Goal: Task Accomplishment & Management: Manage account settings

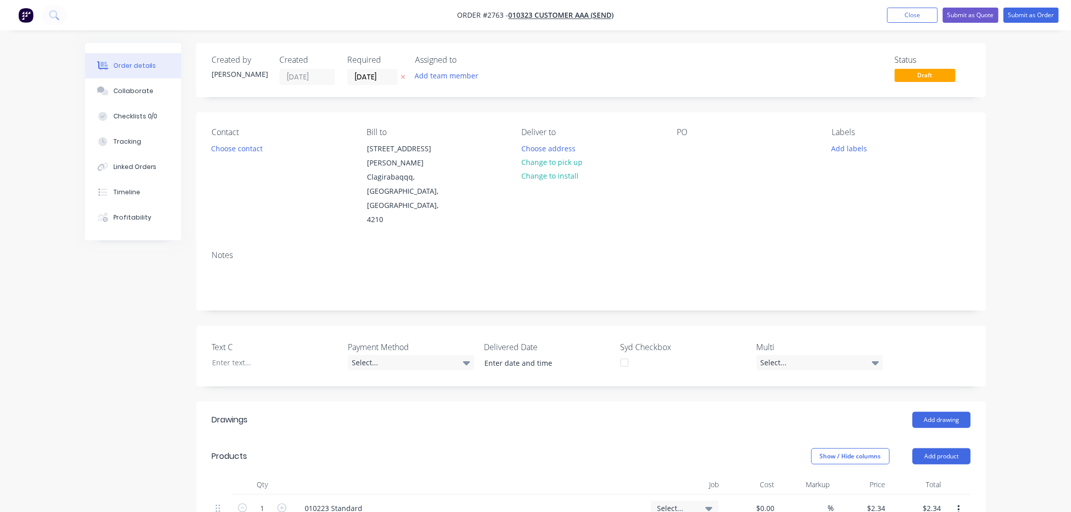
click at [85, 53] on button "Order details" at bounding box center [133, 65] width 96 height 25
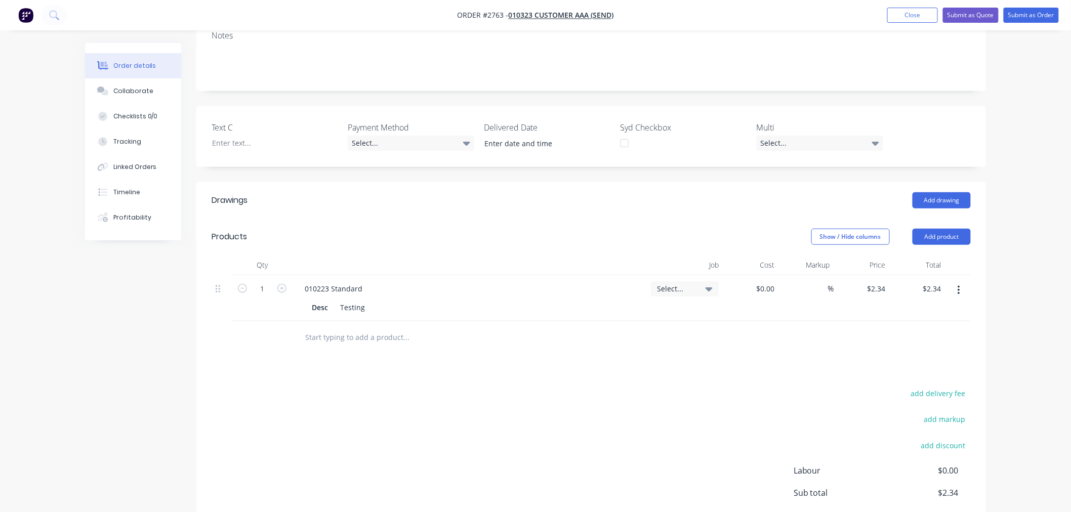
scroll to position [225, 0]
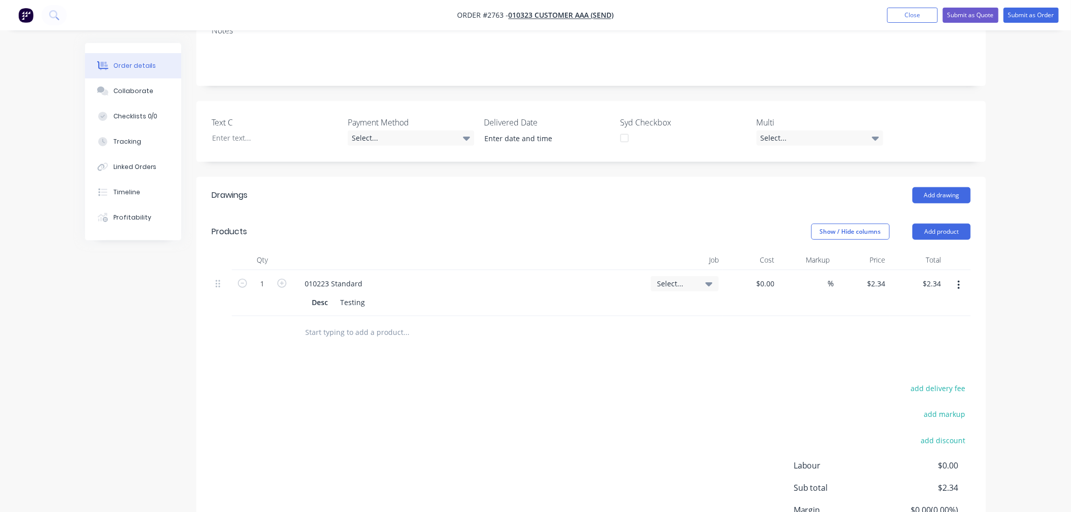
click at [379, 323] on input "text" at bounding box center [406, 333] width 203 height 20
click at [323, 276] on div "010223 Standard" at bounding box center [334, 283] width 74 height 15
copy div "010223"
copy div "010223 Standard"
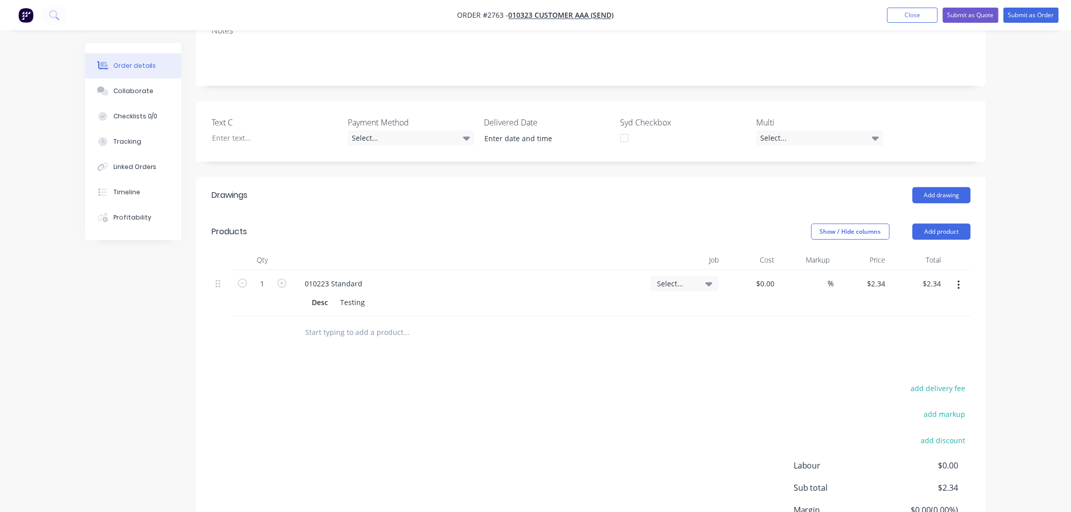
click at [341, 323] on input "text" at bounding box center [406, 333] width 203 height 20
paste input "010223 Standard"
type input "010223 Standard"
drag, startPoint x: 421, startPoint y: 305, endPoint x: 394, endPoint y: 311, distance: 27.4
click at [420, 323] on input "010223 Standard" at bounding box center [406, 333] width 203 height 20
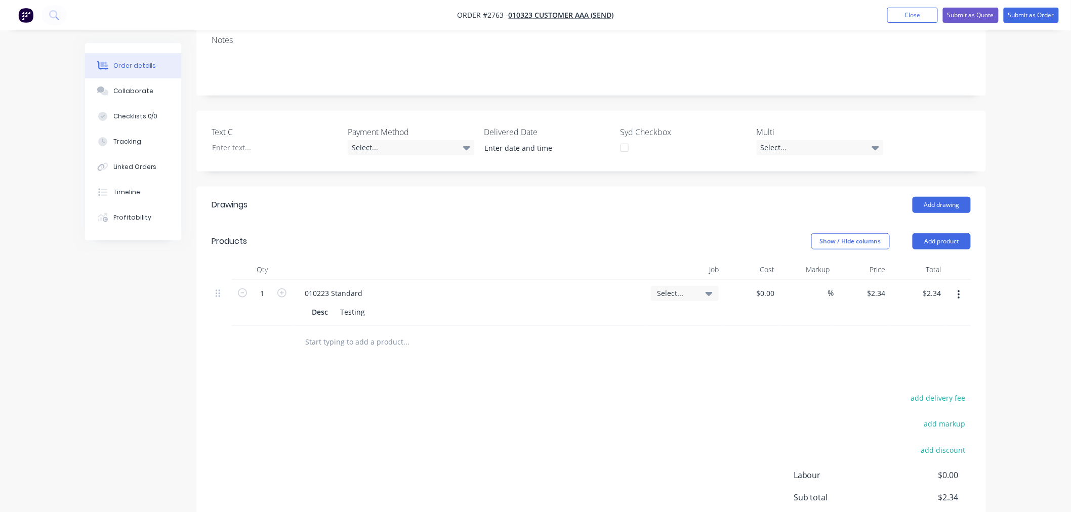
scroll to position [225, 0]
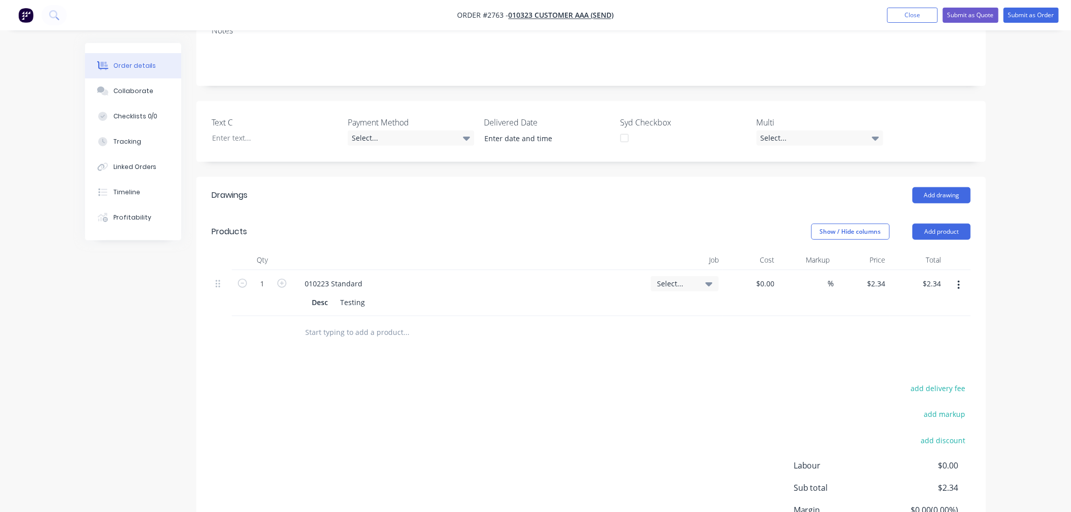
click at [335, 323] on input "text" at bounding box center [406, 333] width 203 height 20
paste input "010223 Standard"
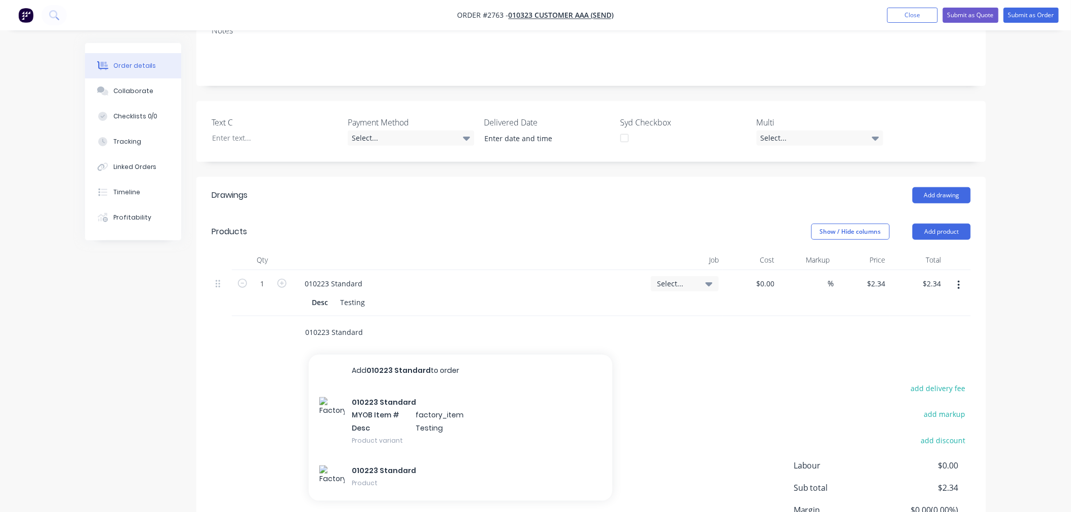
type input "010223 Standard"
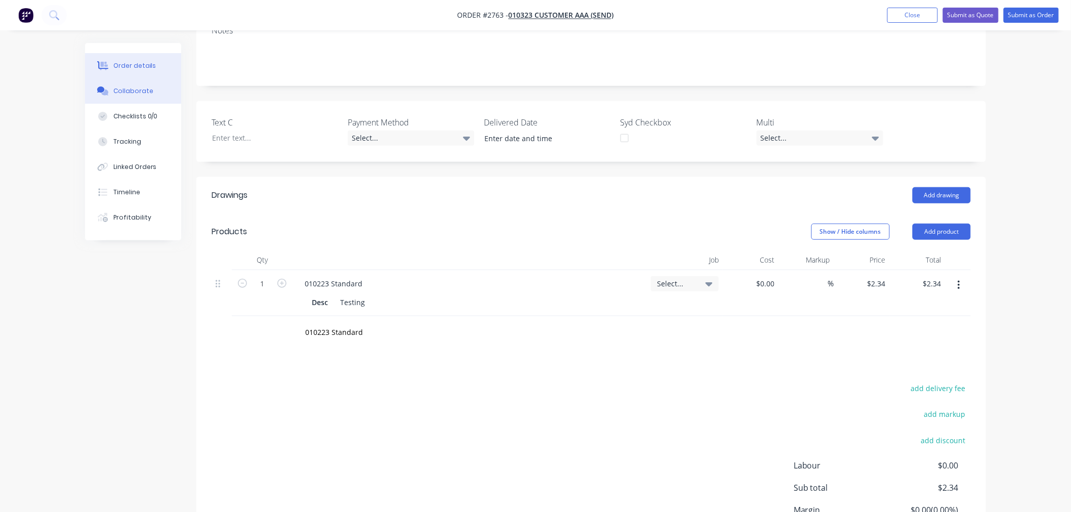
click at [127, 92] on div "Collaborate" at bounding box center [133, 91] width 40 height 9
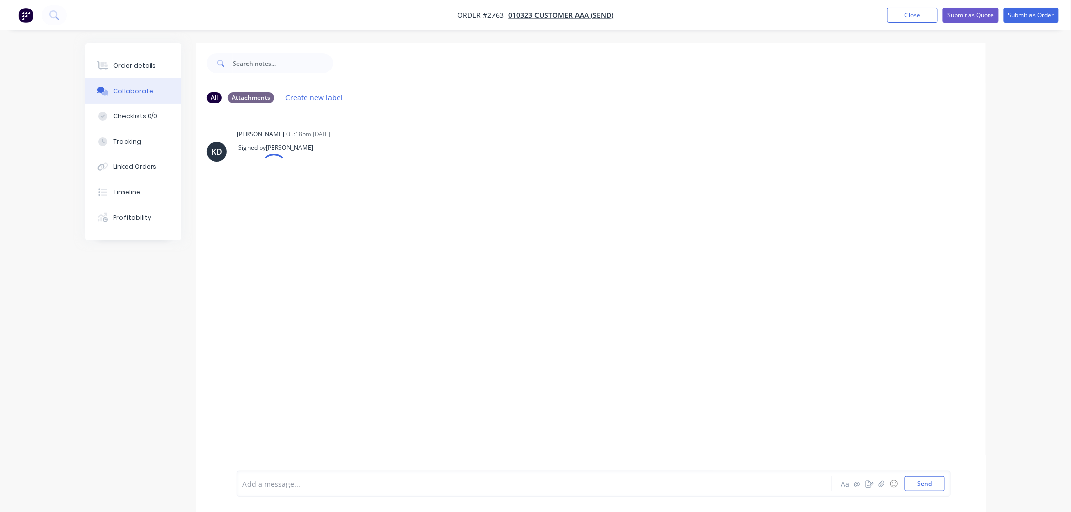
click at [20, 23] on button "button" at bounding box center [25, 15] width 21 height 16
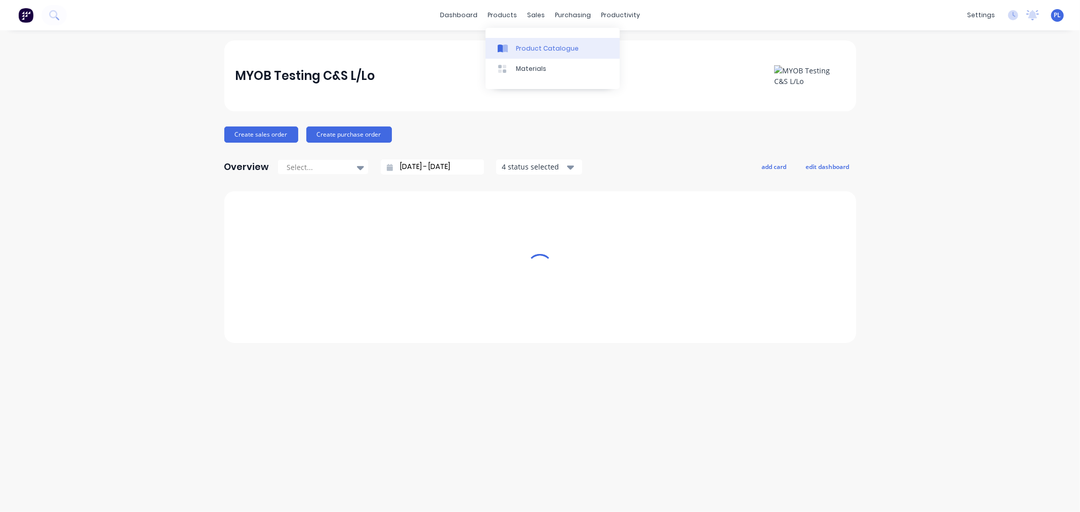
click at [518, 41] on link "Product Catalogue" at bounding box center [553, 48] width 134 height 20
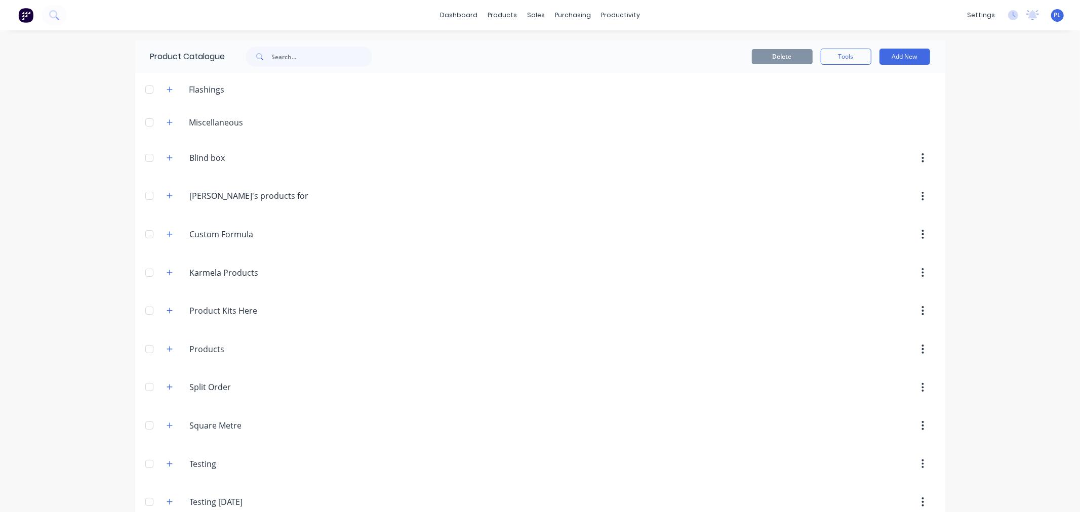
click at [171, 116] on span at bounding box center [170, 122] width 13 height 13
click at [167, 119] on icon "button" at bounding box center [170, 122] width 6 height 7
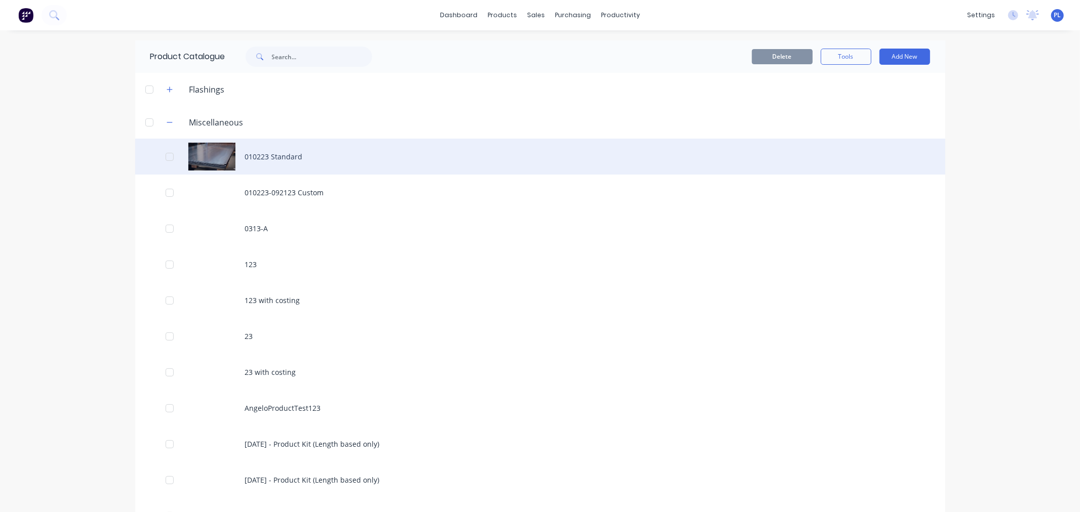
click at [334, 154] on div "010223 Standard" at bounding box center [540, 157] width 810 height 36
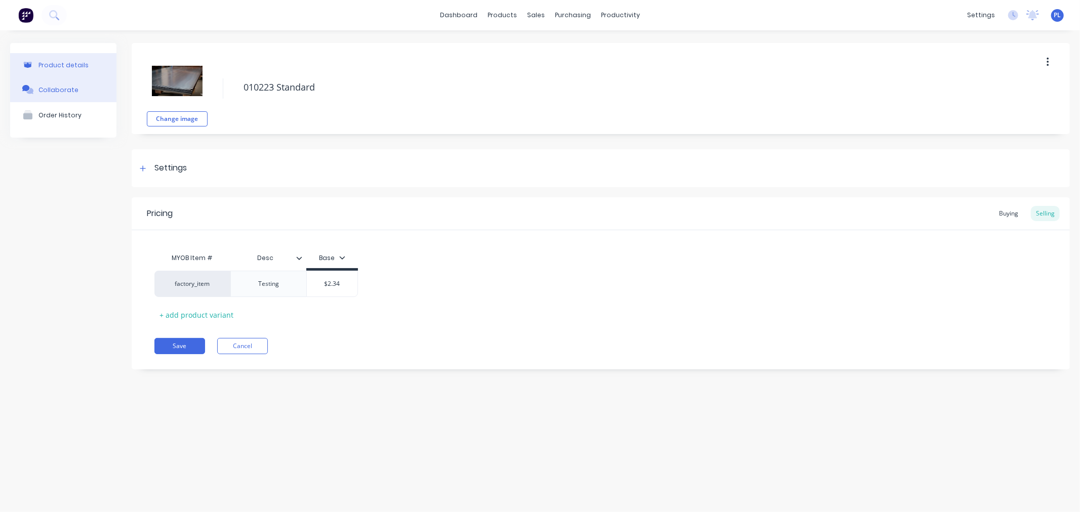
click at [46, 90] on div "Collaborate" at bounding box center [58, 90] width 40 height 8
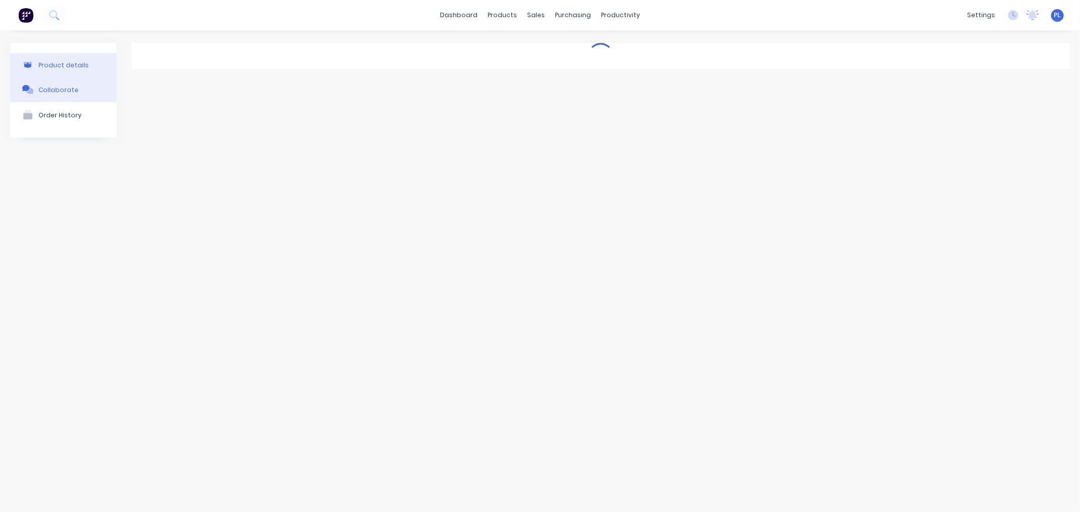
click at [61, 66] on div "Product details" at bounding box center [63, 65] width 50 height 8
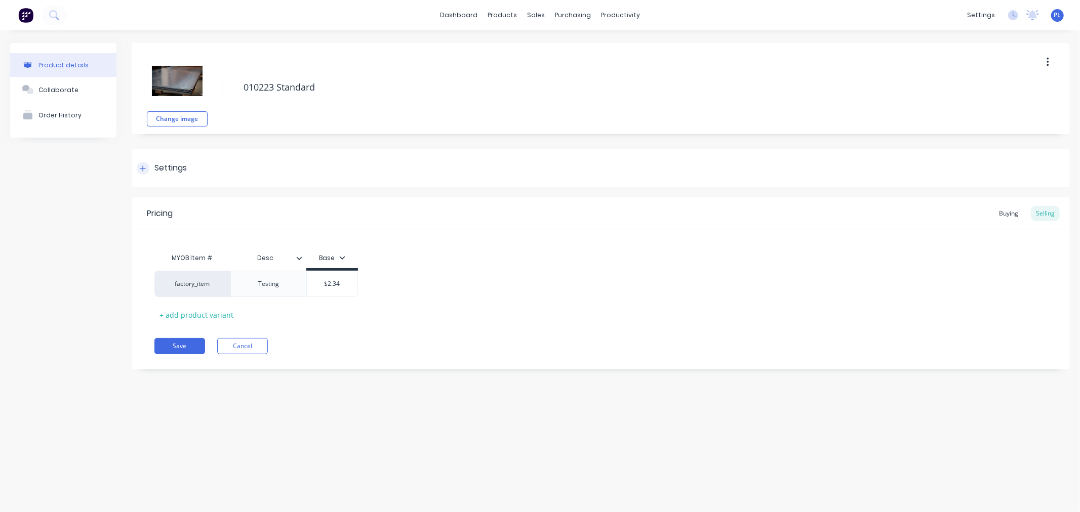
click at [144, 163] on div at bounding box center [143, 168] width 13 height 13
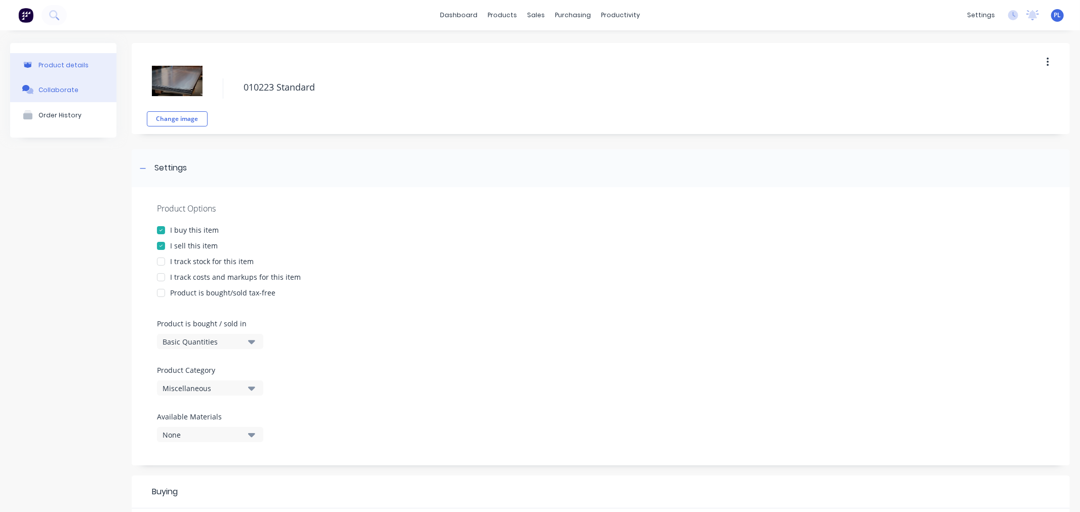
click at [67, 87] on div "Collaborate" at bounding box center [58, 90] width 40 height 8
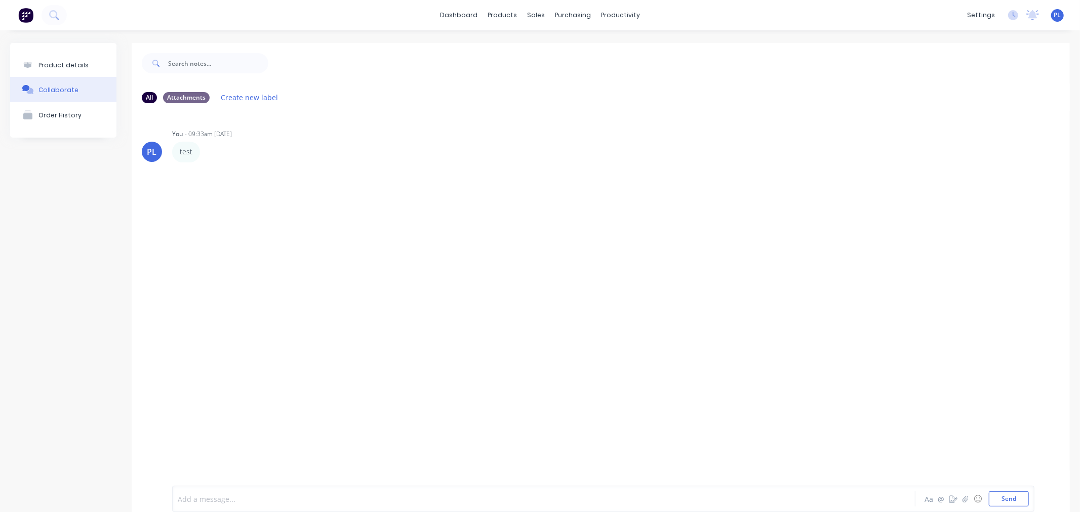
click at [261, 502] on div at bounding box center [497, 499] width 638 height 11
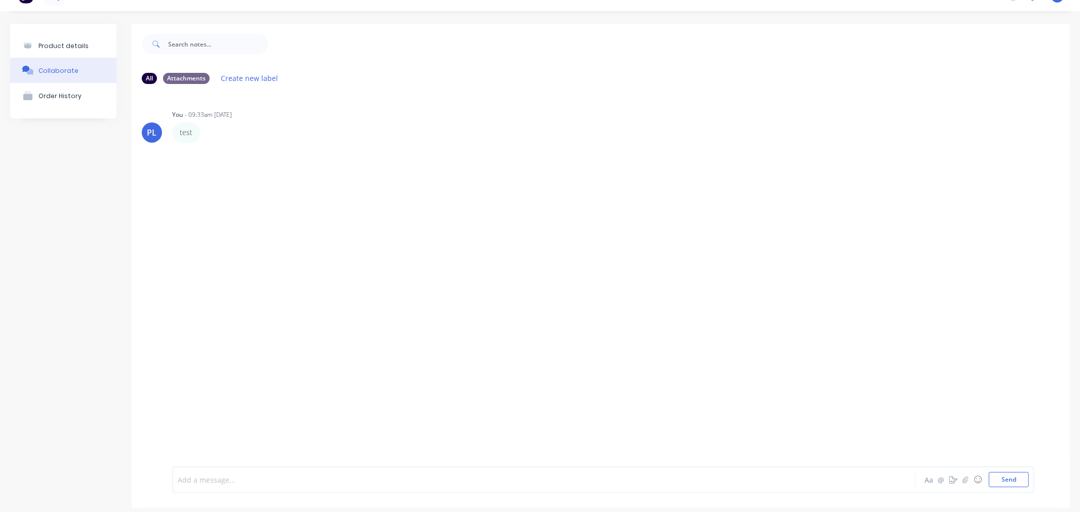
scroll to position [28, 0]
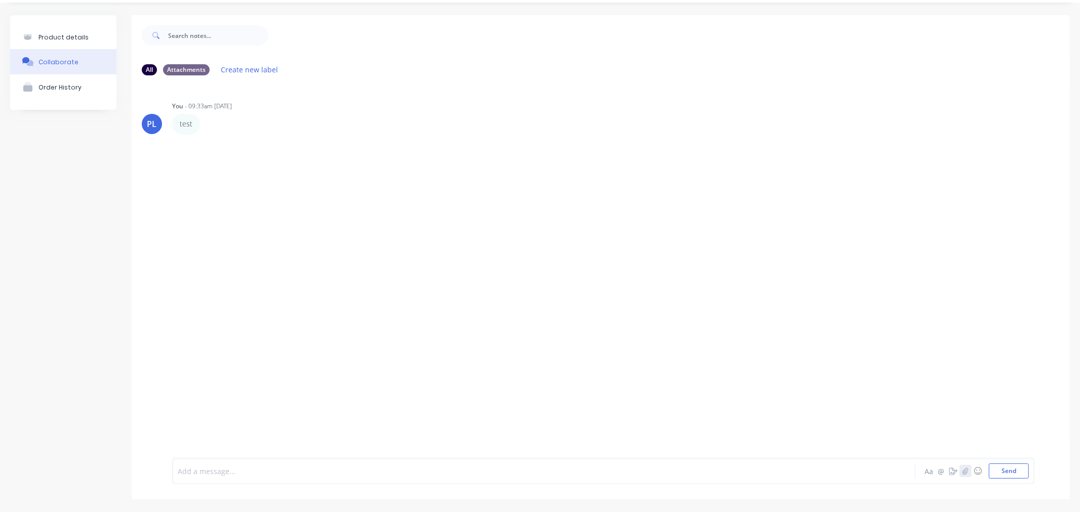
click at [963, 473] on icon "button" at bounding box center [966, 471] width 6 height 7
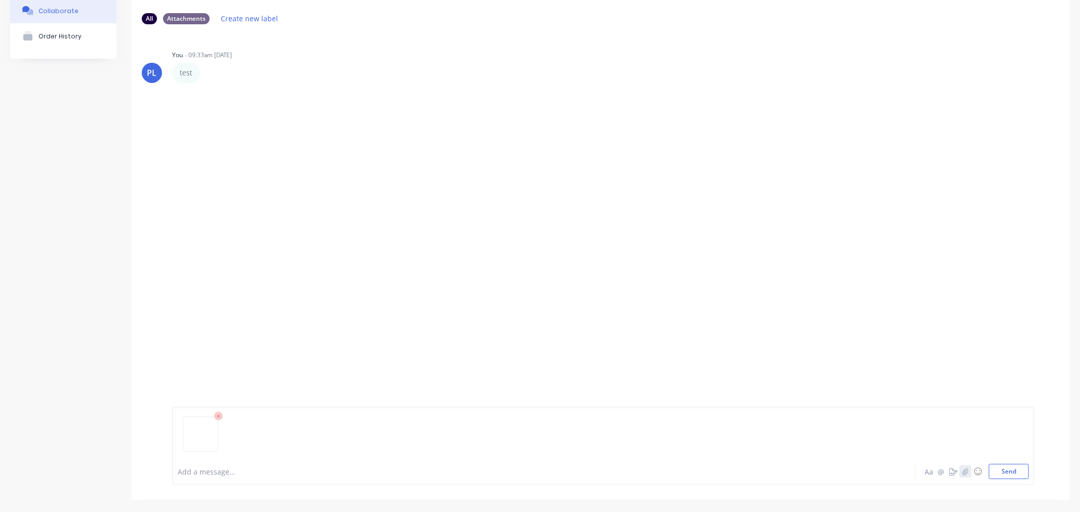
scroll to position [79, 0]
click at [999, 469] on button "Send" at bounding box center [1009, 471] width 40 height 15
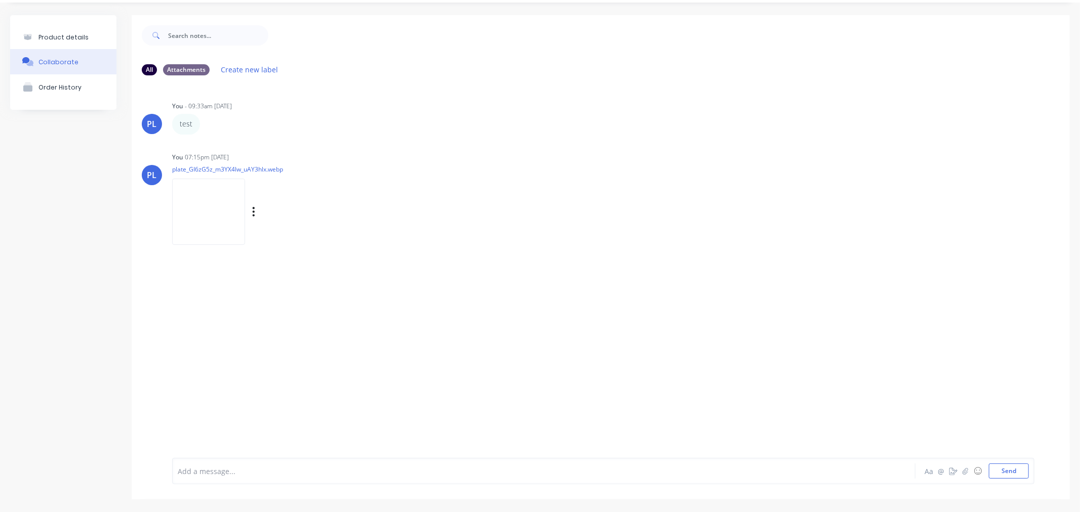
click at [497, 183] on div "PL You 07:15pm 30/09/25 plate_GI6zG5z_m3YX4lw_uAY3hlx.webp Labels Auto-attach t…" at bounding box center [601, 195] width 938 height 91
click at [85, 25] on button "Product details" at bounding box center [63, 37] width 106 height 24
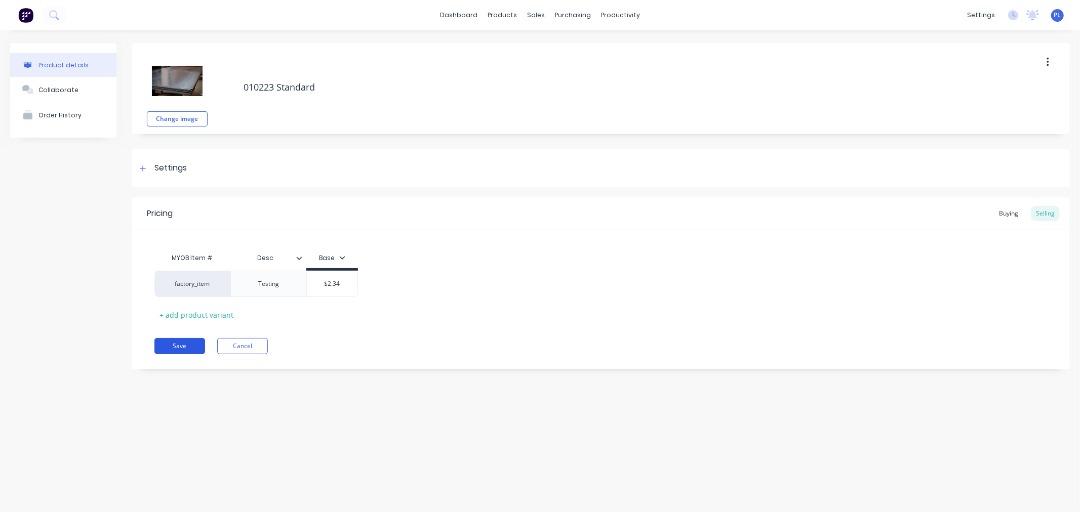
drag, startPoint x: 185, startPoint y: 349, endPoint x: 181, endPoint y: 346, distance: 5.4
click at [184, 349] on button "Save" at bounding box center [179, 346] width 51 height 16
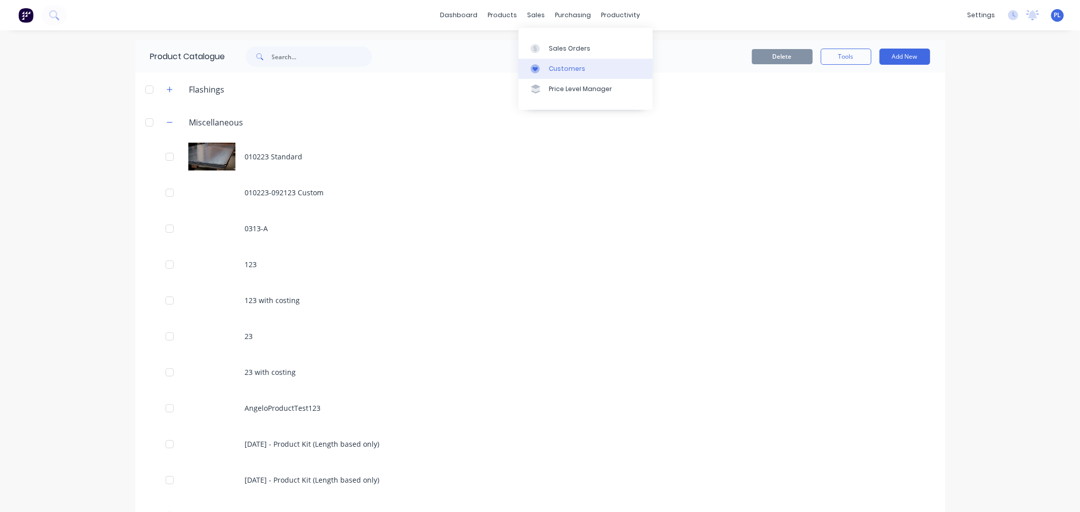
click at [547, 77] on link "Customers" at bounding box center [585, 69] width 134 height 20
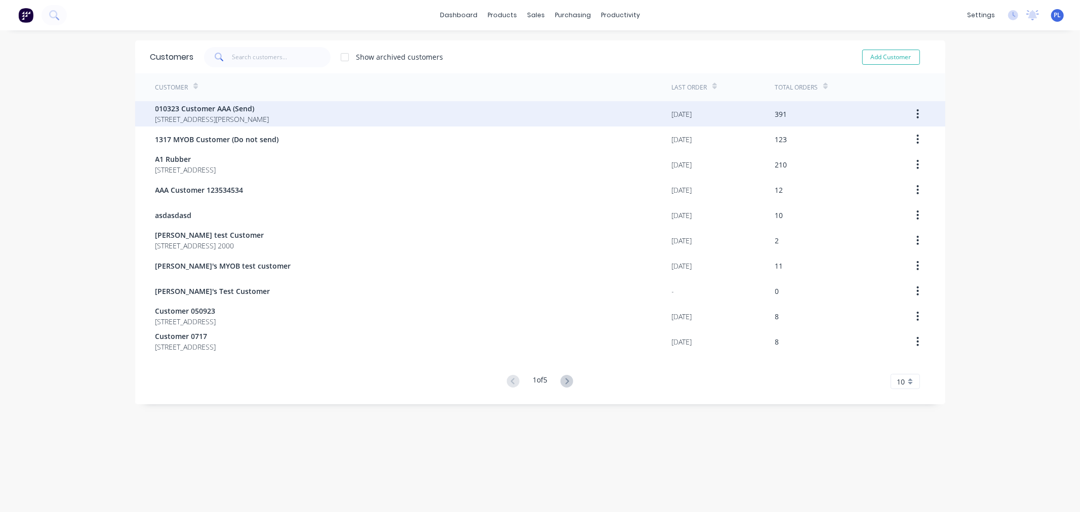
click at [468, 114] on div "010323 Customer AAA (Send) 40 Shirley St Clagirabaqqq Queensland Australia 4210" at bounding box center [413, 113] width 516 height 25
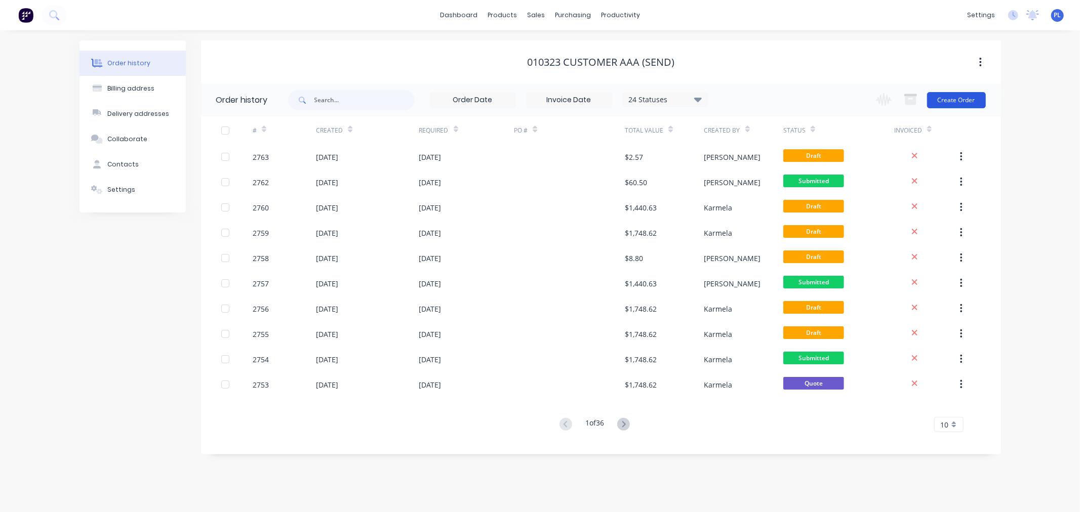
click at [955, 97] on button "Create Order" at bounding box center [956, 100] width 59 height 16
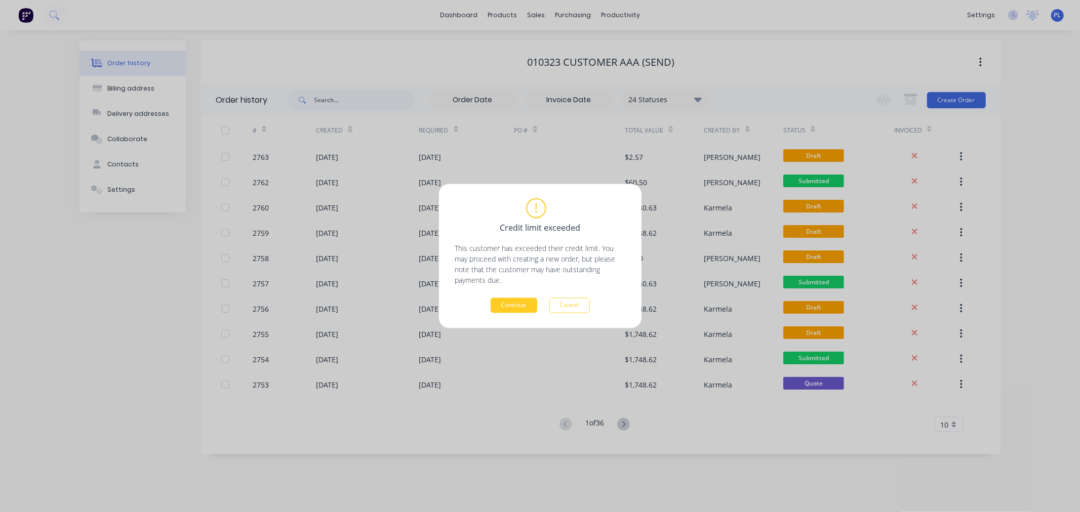
click at [503, 304] on button "Continue" at bounding box center [514, 305] width 47 height 15
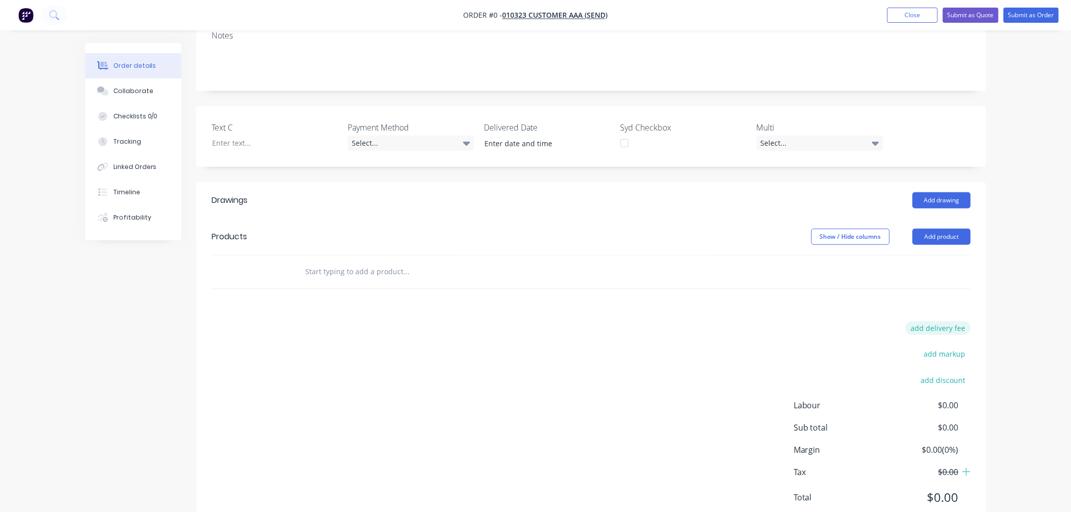
scroll to position [225, 0]
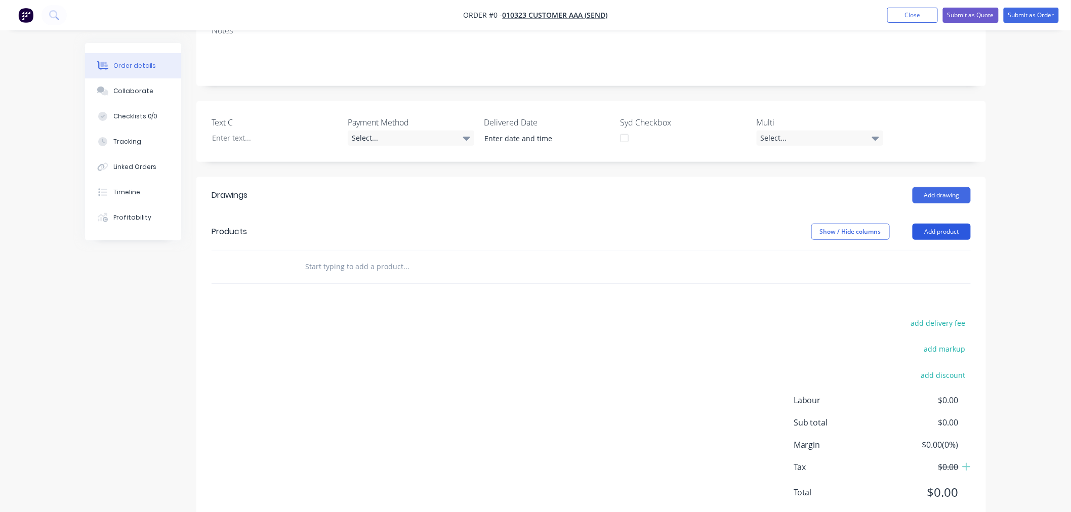
click at [939, 224] on button "Add product" at bounding box center [942, 232] width 58 height 16
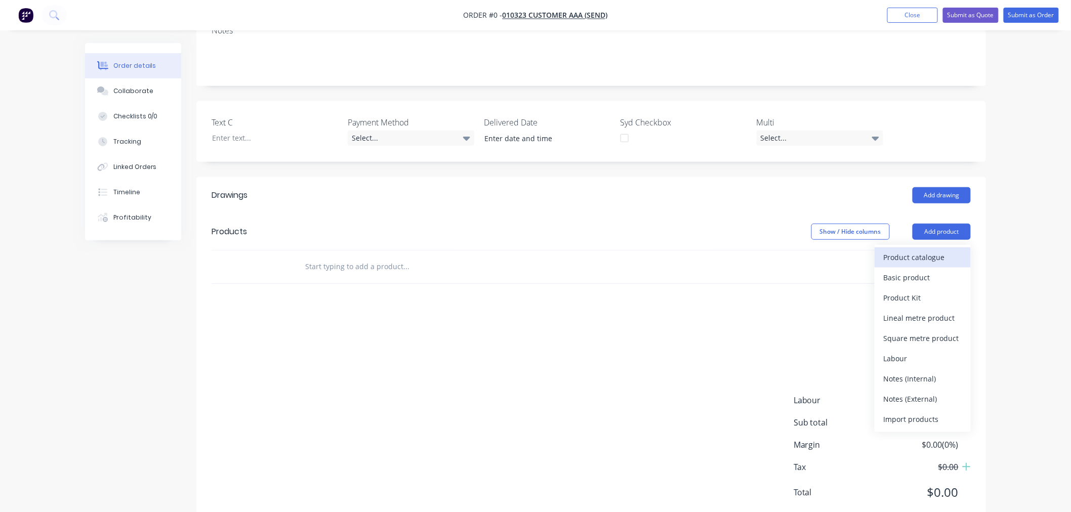
click at [893, 250] on div "Product catalogue" at bounding box center [923, 257] width 78 height 15
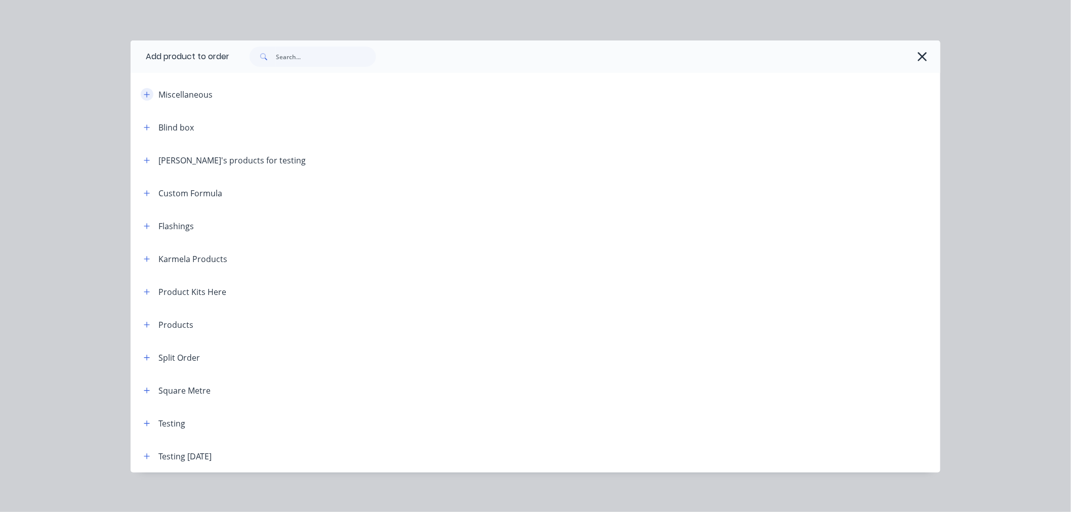
click at [141, 98] on button "button" at bounding box center [147, 94] width 13 height 13
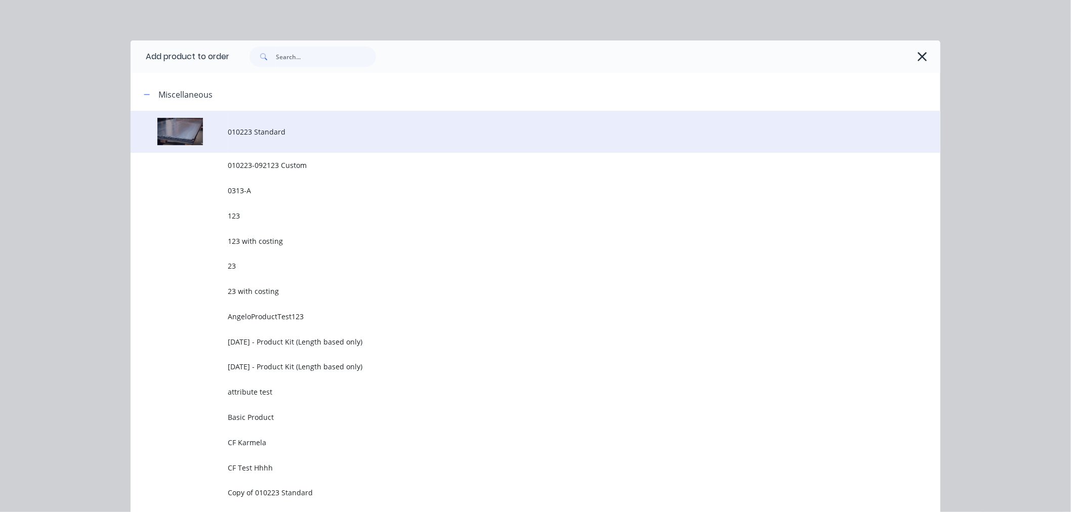
click at [270, 128] on span "010223 Standard" at bounding box center [513, 132] width 570 height 11
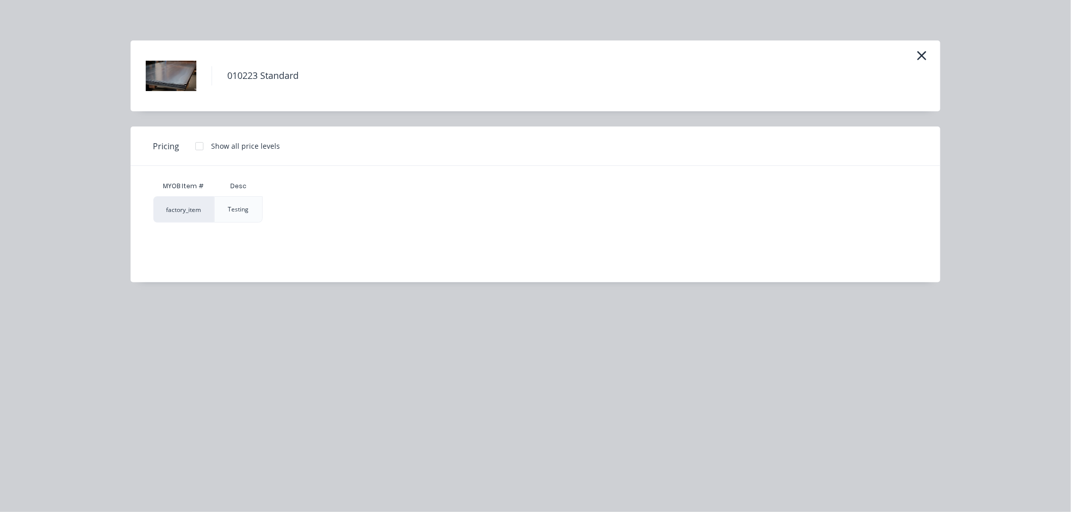
click at [241, 224] on div "MYOB Item # Desc factory_item Testing" at bounding box center [528, 216] width 795 height 101
click at [200, 148] on div at bounding box center [199, 146] width 20 height 20
click at [307, 210] on div "$2.34" at bounding box center [288, 209] width 51 height 25
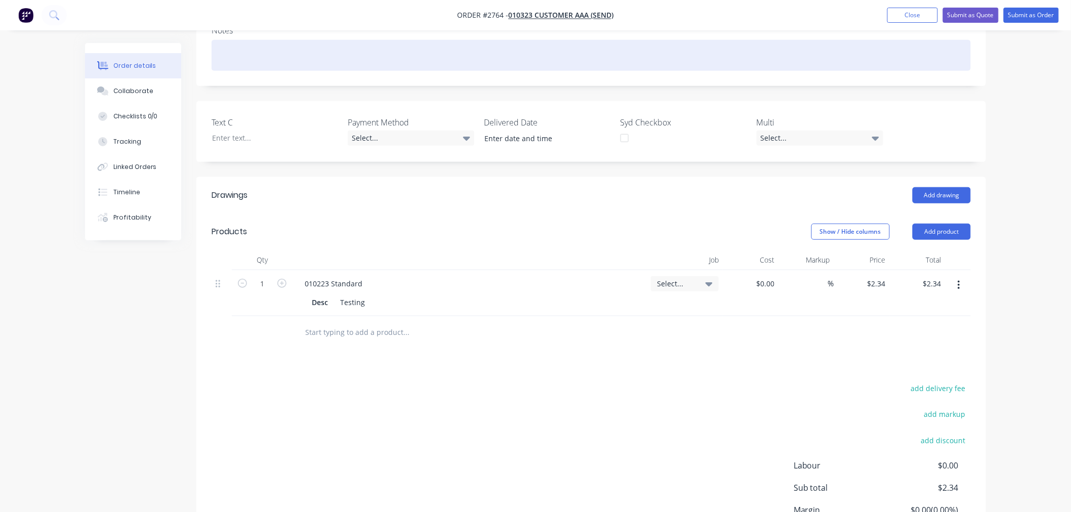
click at [584, 46] on div "Created by Peter Created 30/09/25 Required 30/09/25 Assigned to Add team member…" at bounding box center [591, 205] width 790 height 774
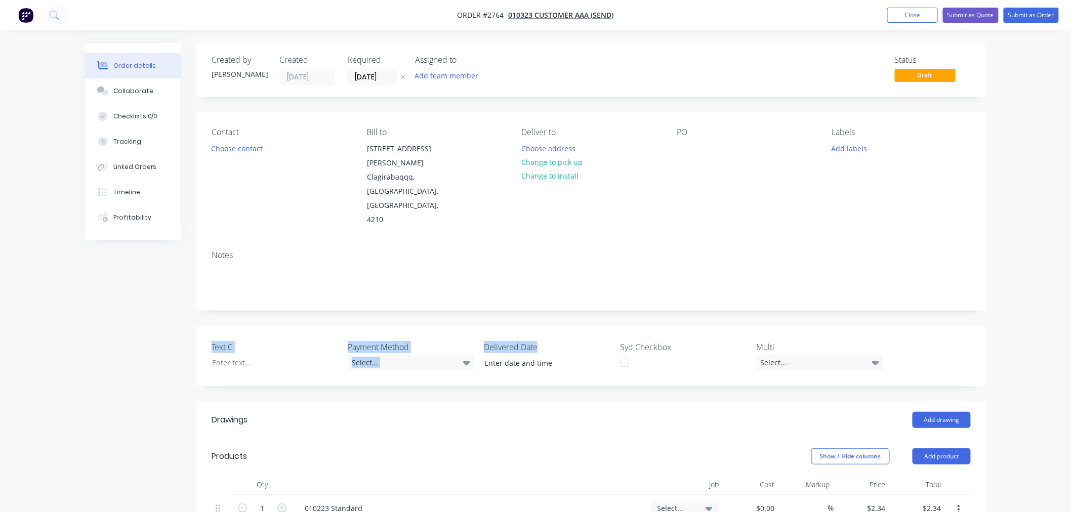
click at [512, 251] on div "Notes" at bounding box center [592, 256] width 760 height 10
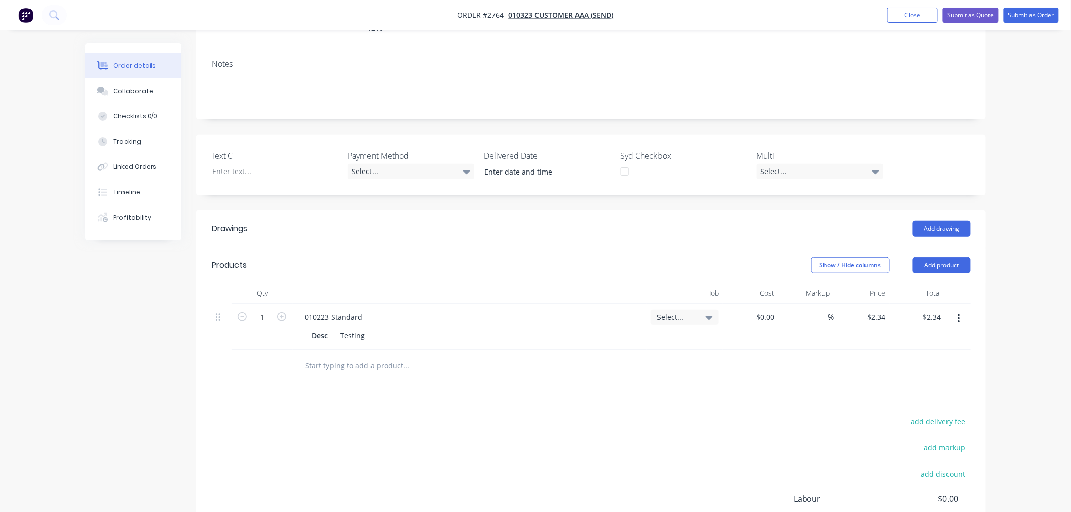
scroll to position [292, 0]
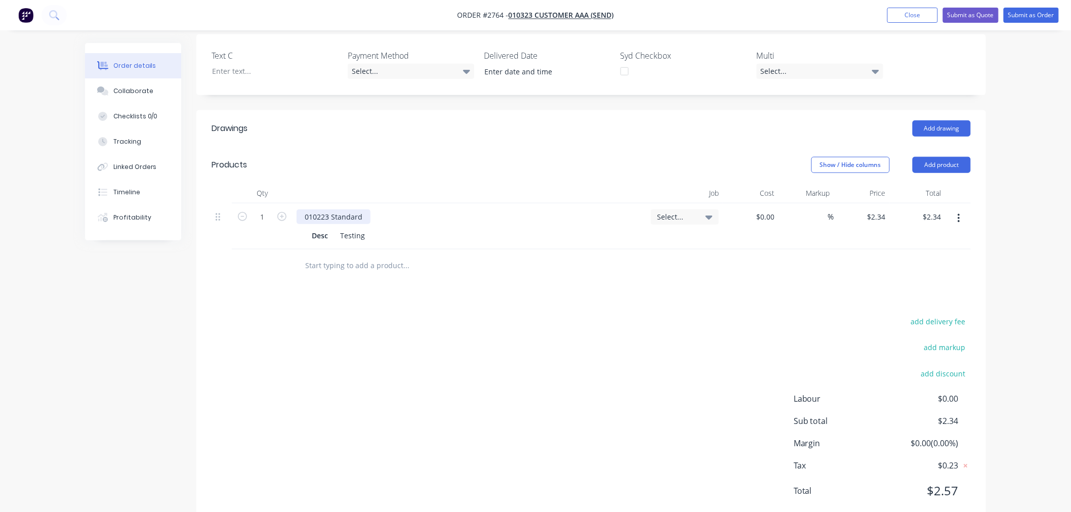
click at [350, 210] on div "010223 Standard" at bounding box center [334, 217] width 74 height 15
click at [355, 228] on div "Testing" at bounding box center [352, 235] width 33 height 15
copy div "Testing"
click at [365, 256] on input "text" at bounding box center [406, 266] width 203 height 20
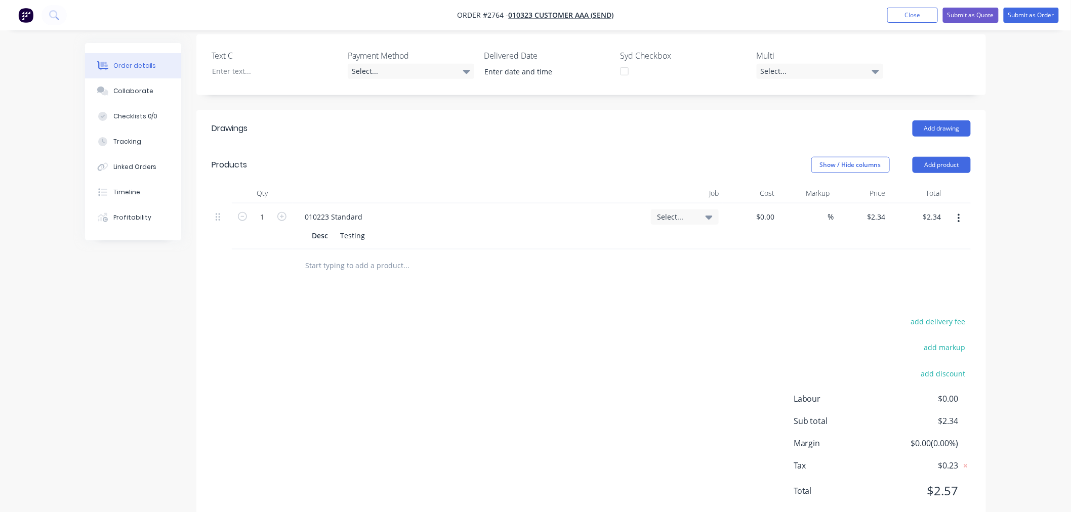
paste input "Testing"
click at [336, 250] on div "Testing" at bounding box center [475, 266] width 365 height 33
click at [343, 256] on input "Testing" at bounding box center [406, 266] width 203 height 20
drag, startPoint x: 483, startPoint y: 260, endPoint x: 422, endPoint y: 247, distance: 62.1
click at [476, 255] on div "Drawings Add drawing Products Show / Hide columns Add product Qty Job Cost Mark…" at bounding box center [591, 317] width 790 height 415
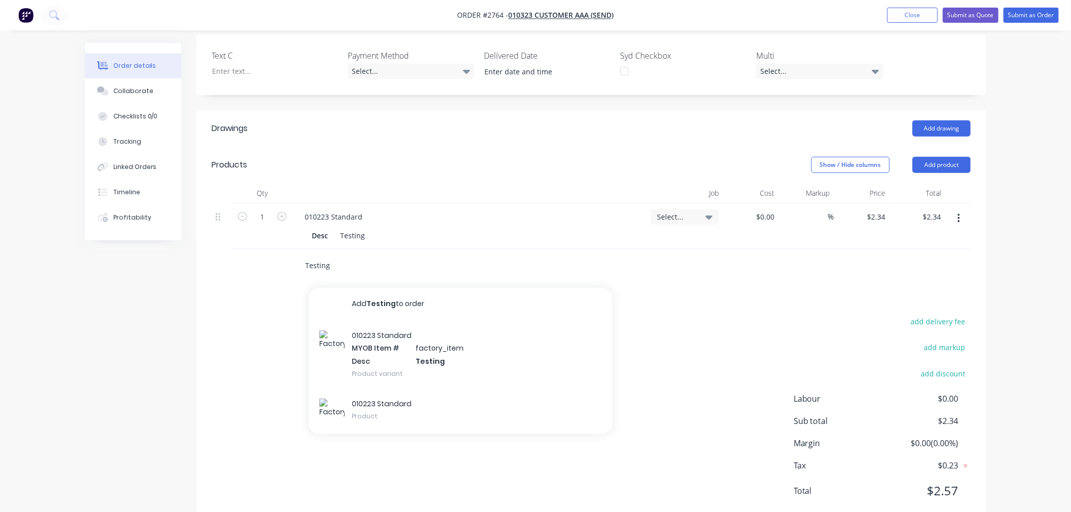
click at [381, 256] on input "Testing" at bounding box center [406, 266] width 203 height 20
drag, startPoint x: 239, startPoint y: 252, endPoint x: 437, endPoint y: 259, distance: 198.1
click at [437, 259] on div "Drawings Add drawing Products Show / Hide columns Add product Qty Job Cost Mark…" at bounding box center [591, 317] width 790 height 415
click at [429, 256] on input "Testing" at bounding box center [406, 266] width 203 height 20
type input "Testing"
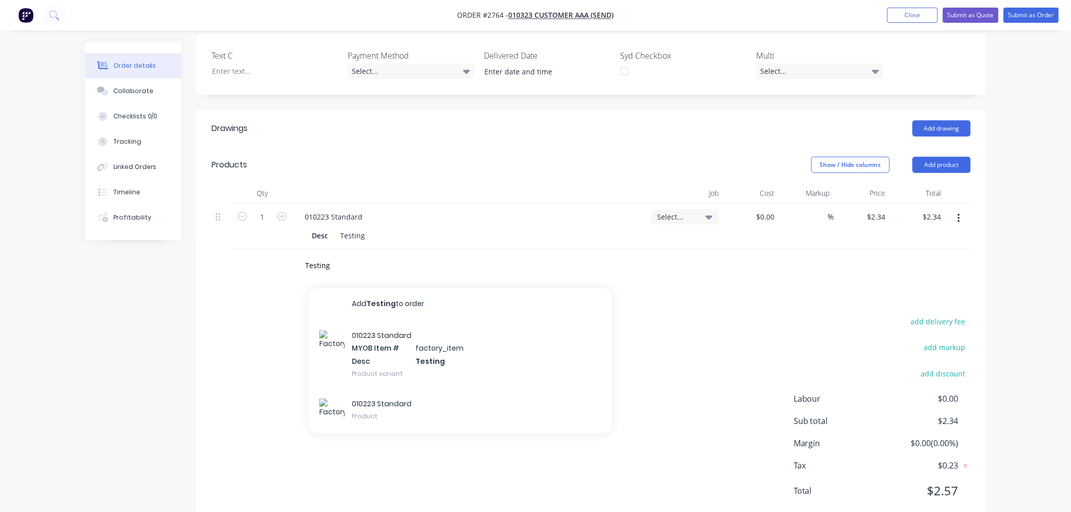
click at [675, 212] on span "Select..." at bounding box center [676, 217] width 38 height 11
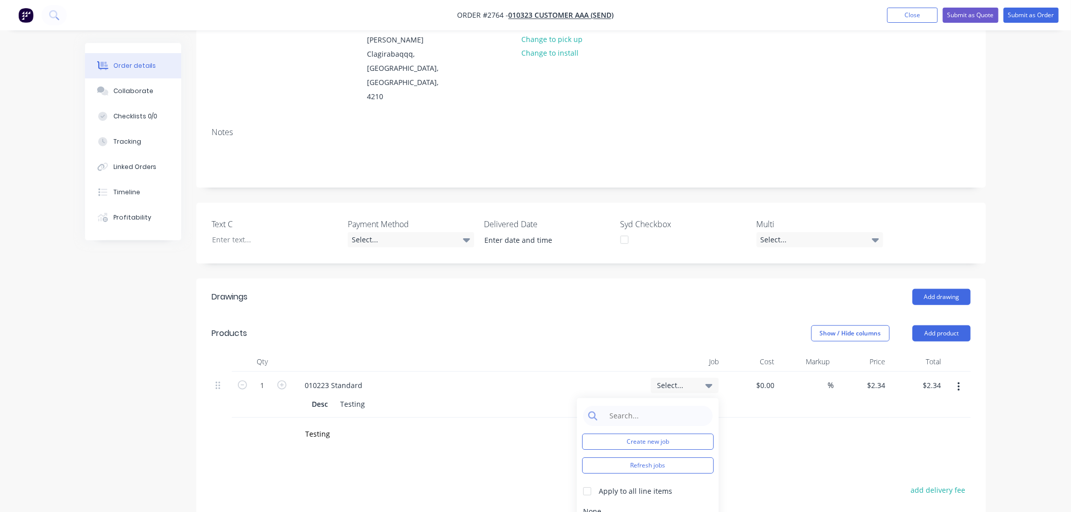
click at [340, 279] on header "Drawings Add drawing" at bounding box center [591, 297] width 790 height 36
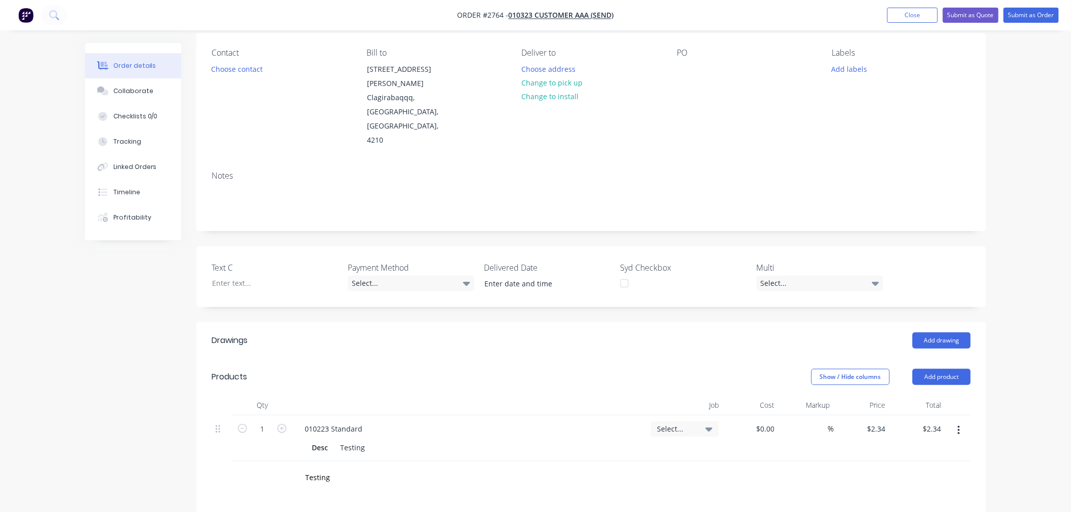
scroll to position [0, 0]
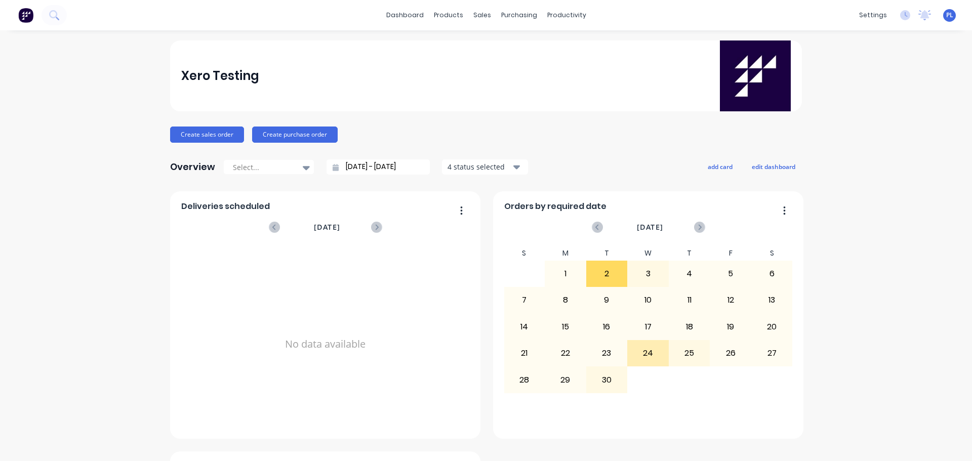
drag, startPoint x: 303, startPoint y: 93, endPoint x: 186, endPoint y: 6, distance: 146.5
click at [297, 91] on div "Xero Testing" at bounding box center [486, 76] width 610 height 71
